Goal: Task Accomplishment & Management: Manage account settings

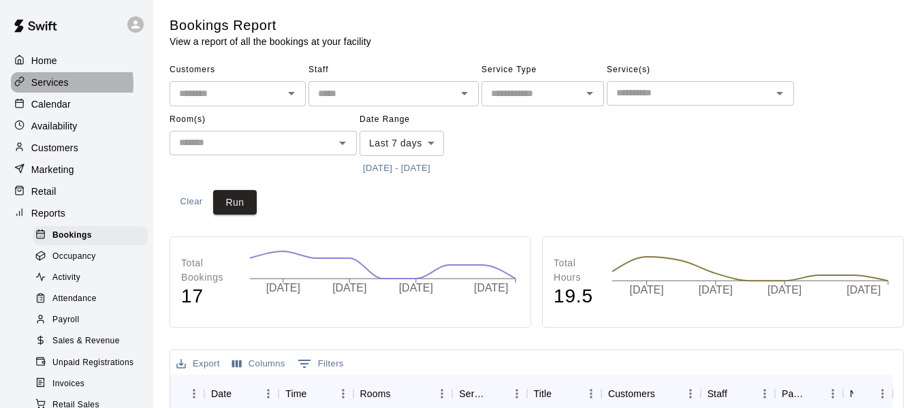
click at [54, 84] on p "Services" at bounding box center [49, 83] width 37 height 14
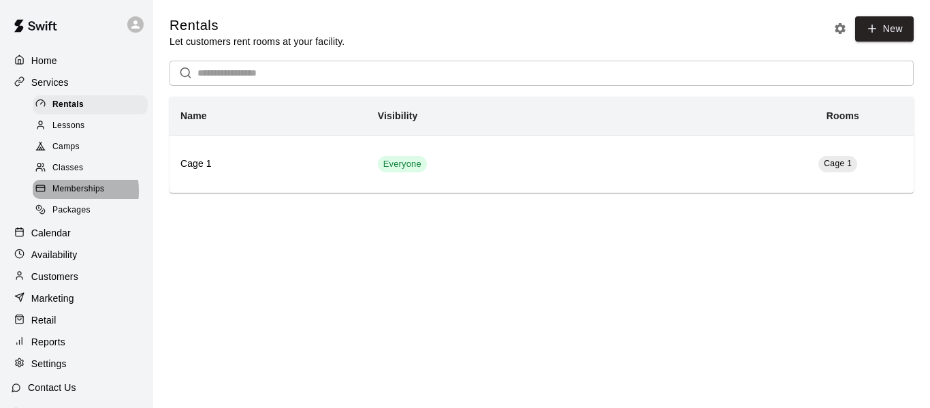
click at [63, 195] on span "Memberships" at bounding box center [78, 190] width 52 height 14
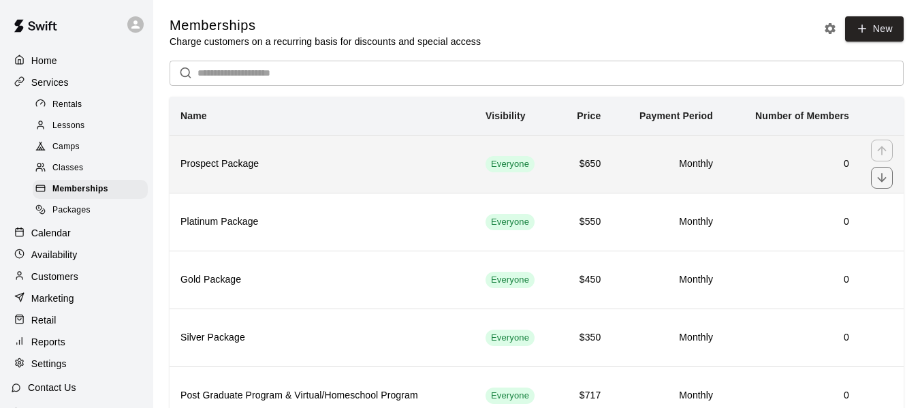
click at [238, 164] on h6 "Prospect Package" at bounding box center [321, 164] width 283 height 15
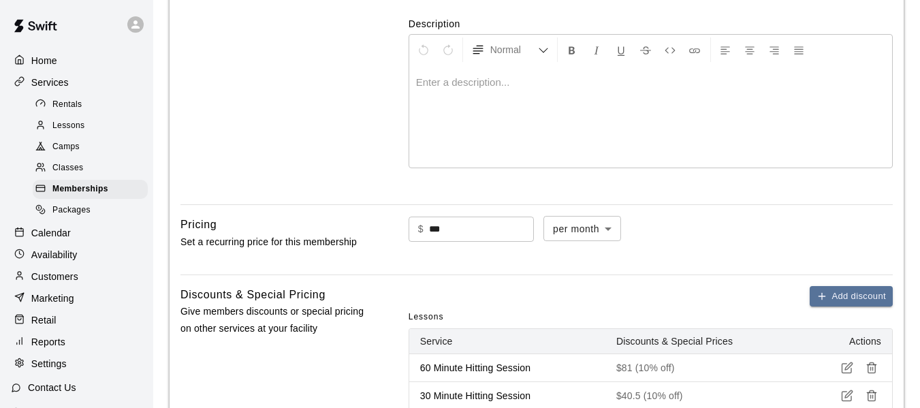
scroll to position [409, 0]
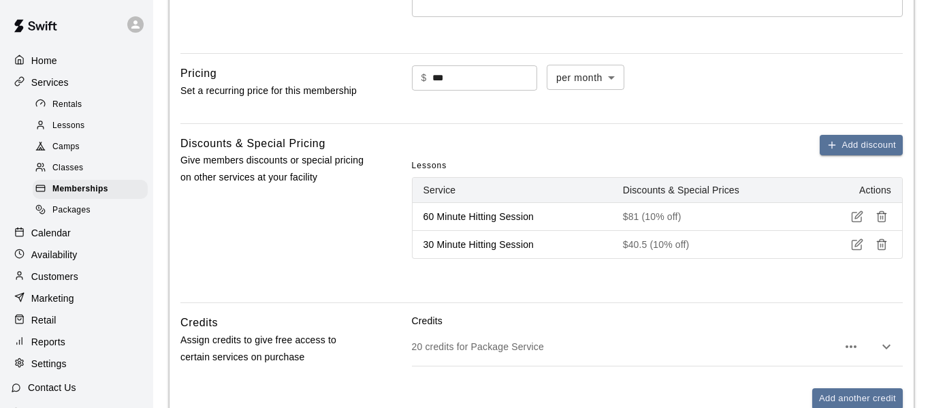
click at [627, 78] on body "**********" at bounding box center [465, 121] width 930 height 1061
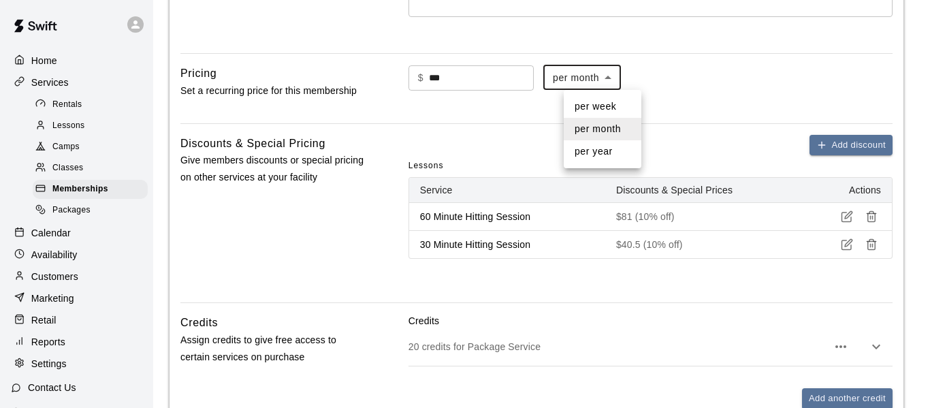
click at [753, 86] on div at bounding box center [465, 204] width 930 height 408
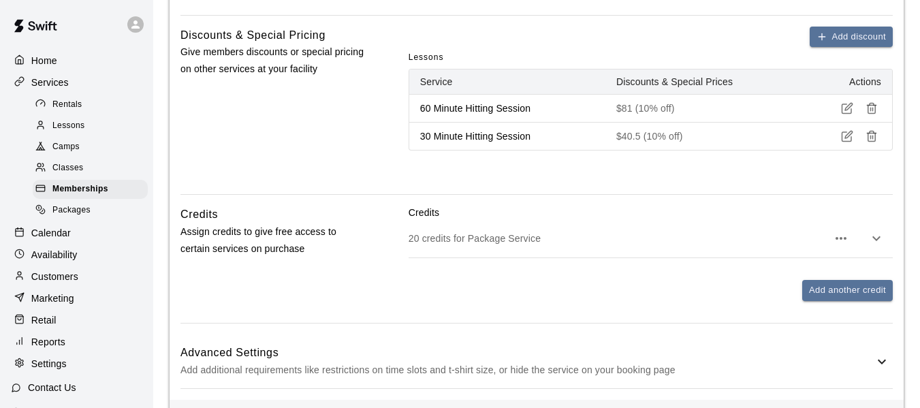
scroll to position [653, 0]
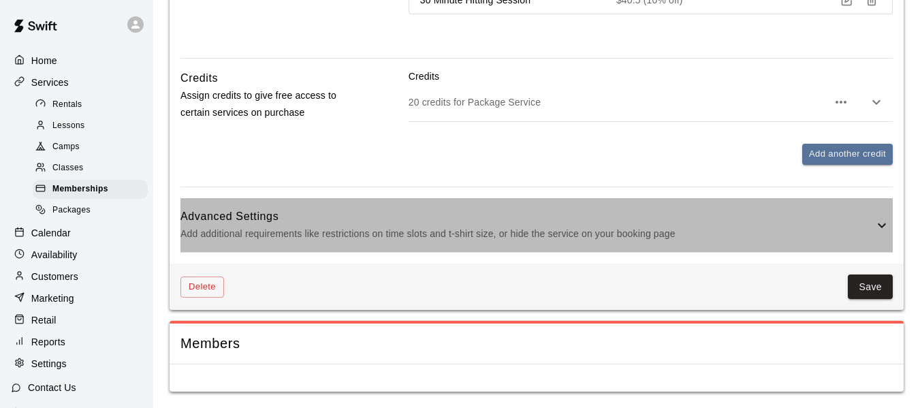
click at [880, 221] on icon at bounding box center [882, 225] width 16 height 16
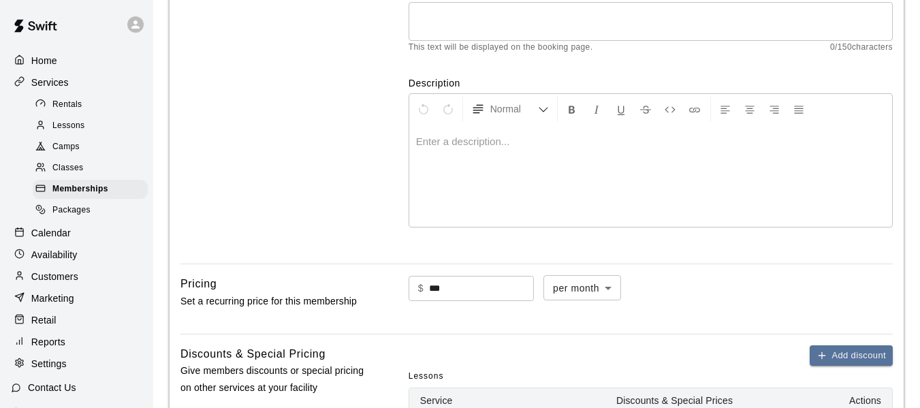
scroll to position [204, 0]
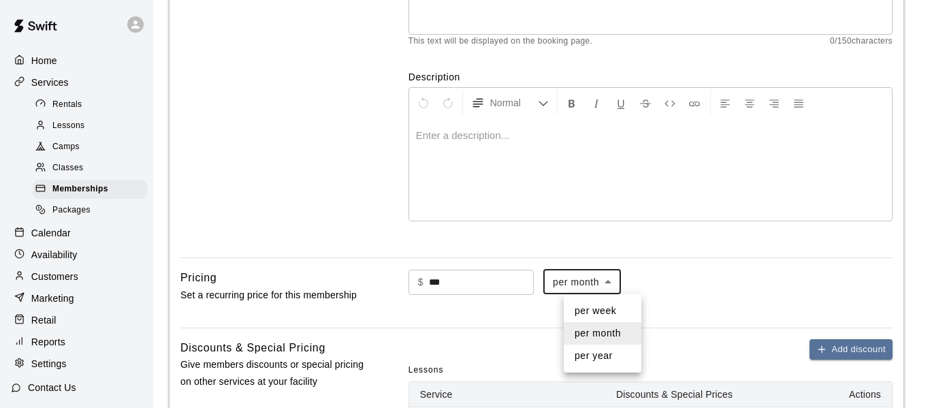
click at [705, 289] on div at bounding box center [465, 204] width 930 height 408
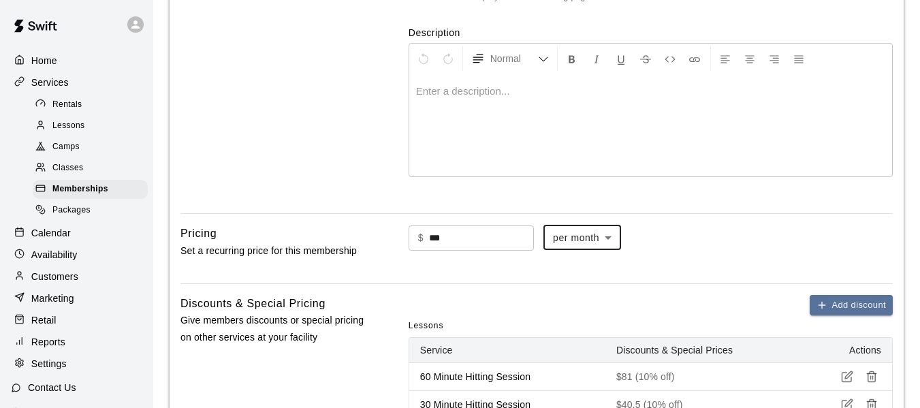
scroll to position [272, 0]
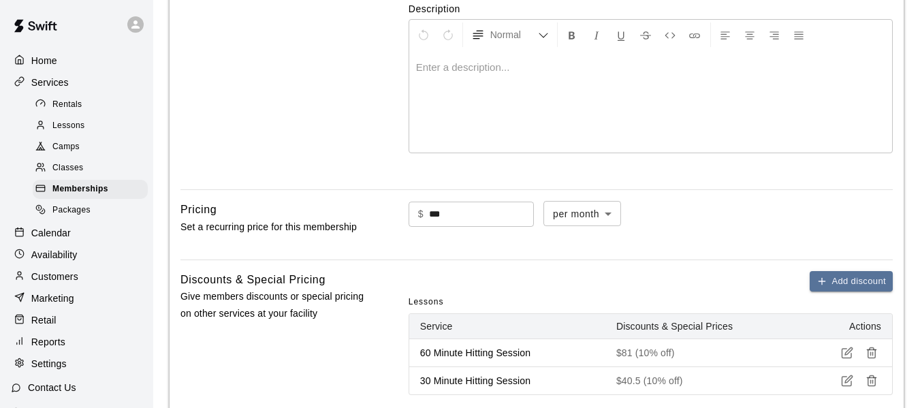
click at [259, 135] on div "Basics Set the name and description" at bounding box center [272, 16] width 185 height 328
click at [64, 217] on span "Packages" at bounding box center [71, 211] width 38 height 14
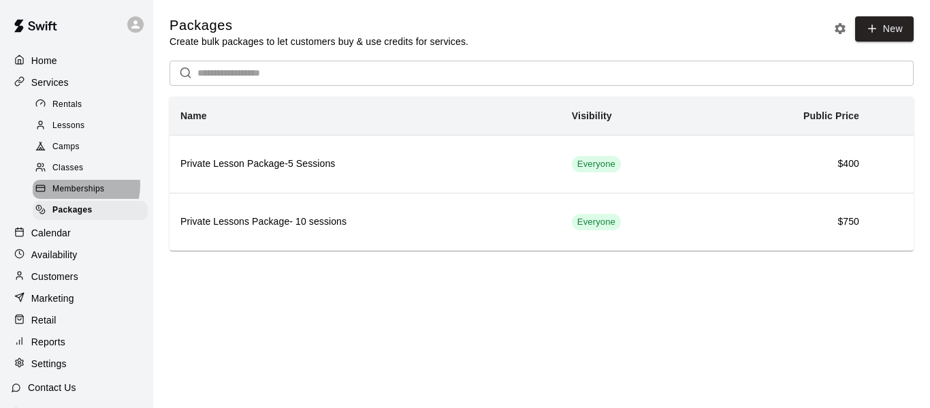
click at [74, 189] on span "Memberships" at bounding box center [78, 190] width 52 height 14
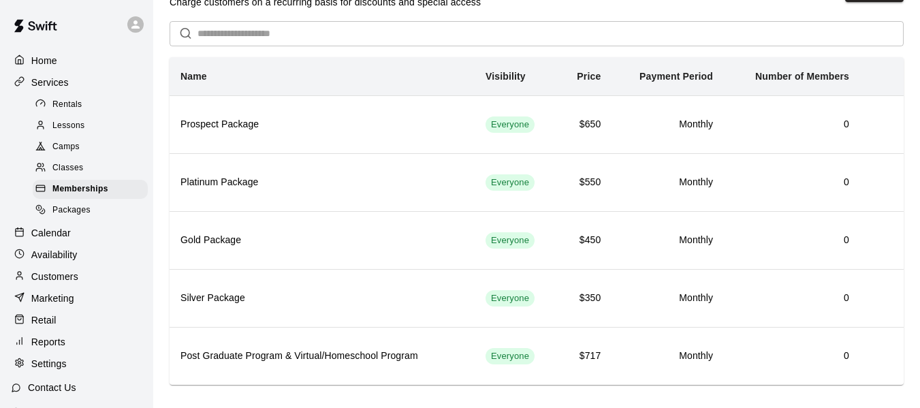
scroll to position [57, 0]
